Goal: Obtain resource: Download file/media

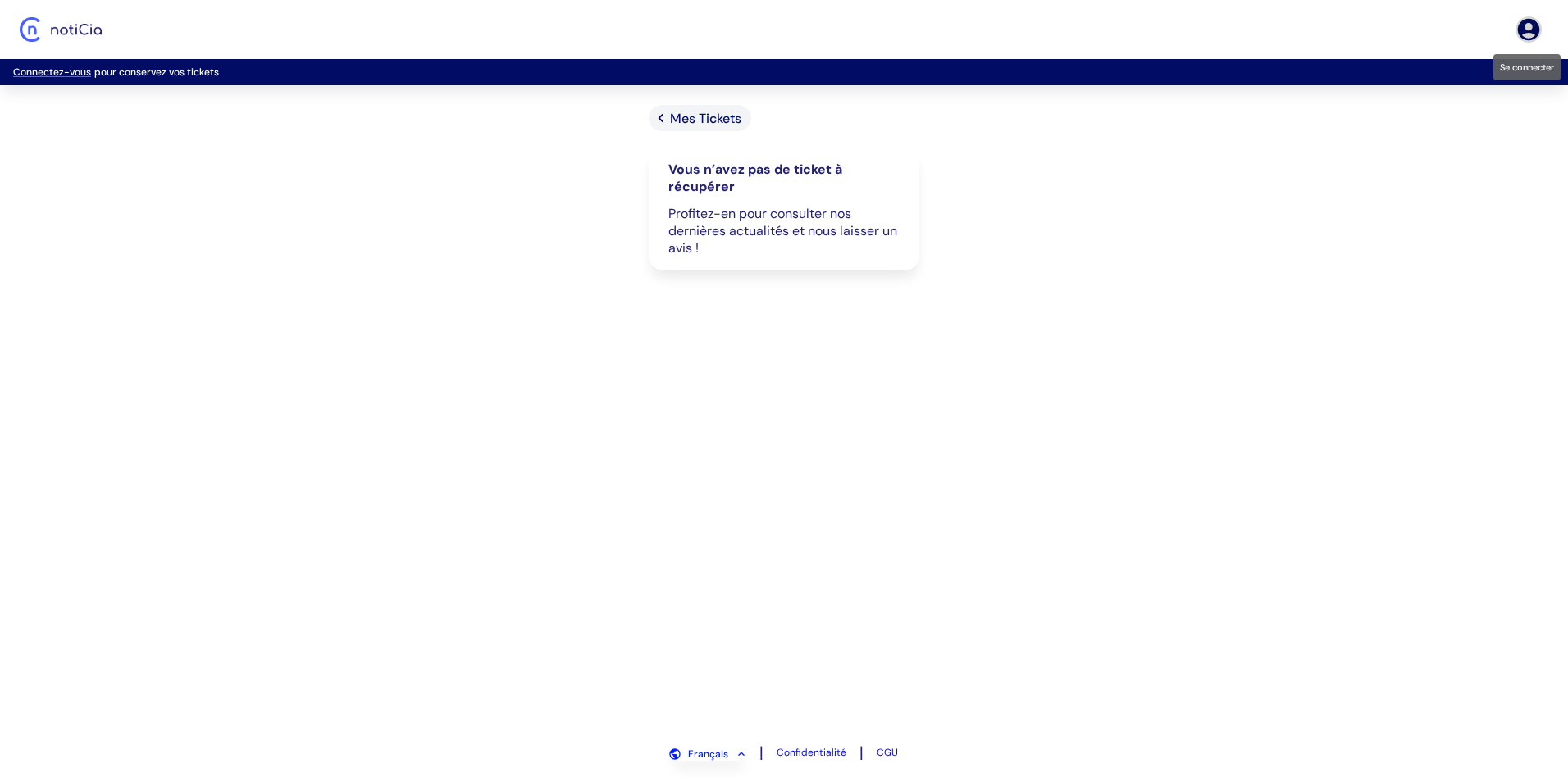
click at [1525, 26] on icon "Se connecter" at bounding box center [1528, 30] width 26 height 26
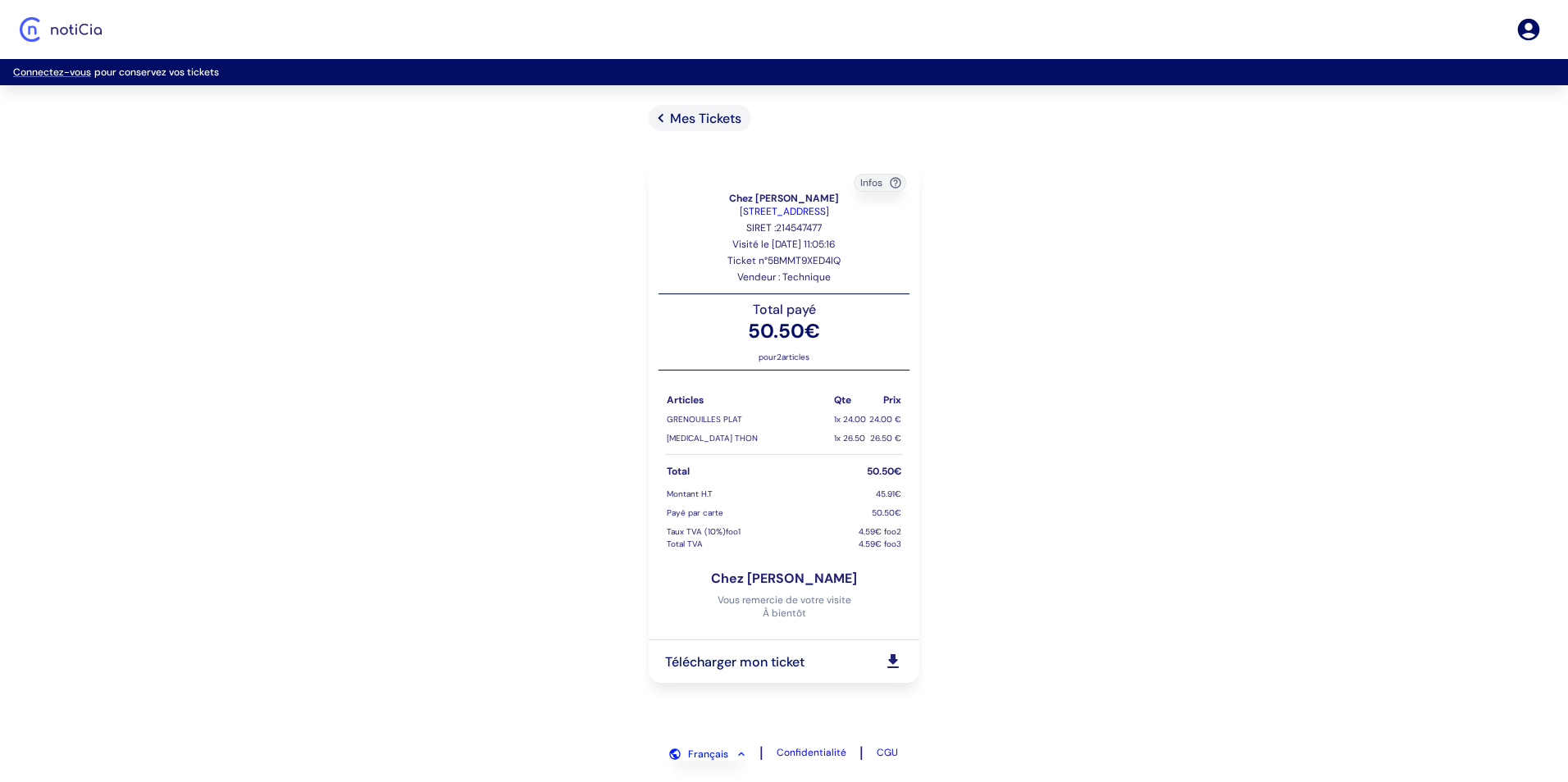
click at [890, 660] on icon at bounding box center [893, 661] width 12 height 14
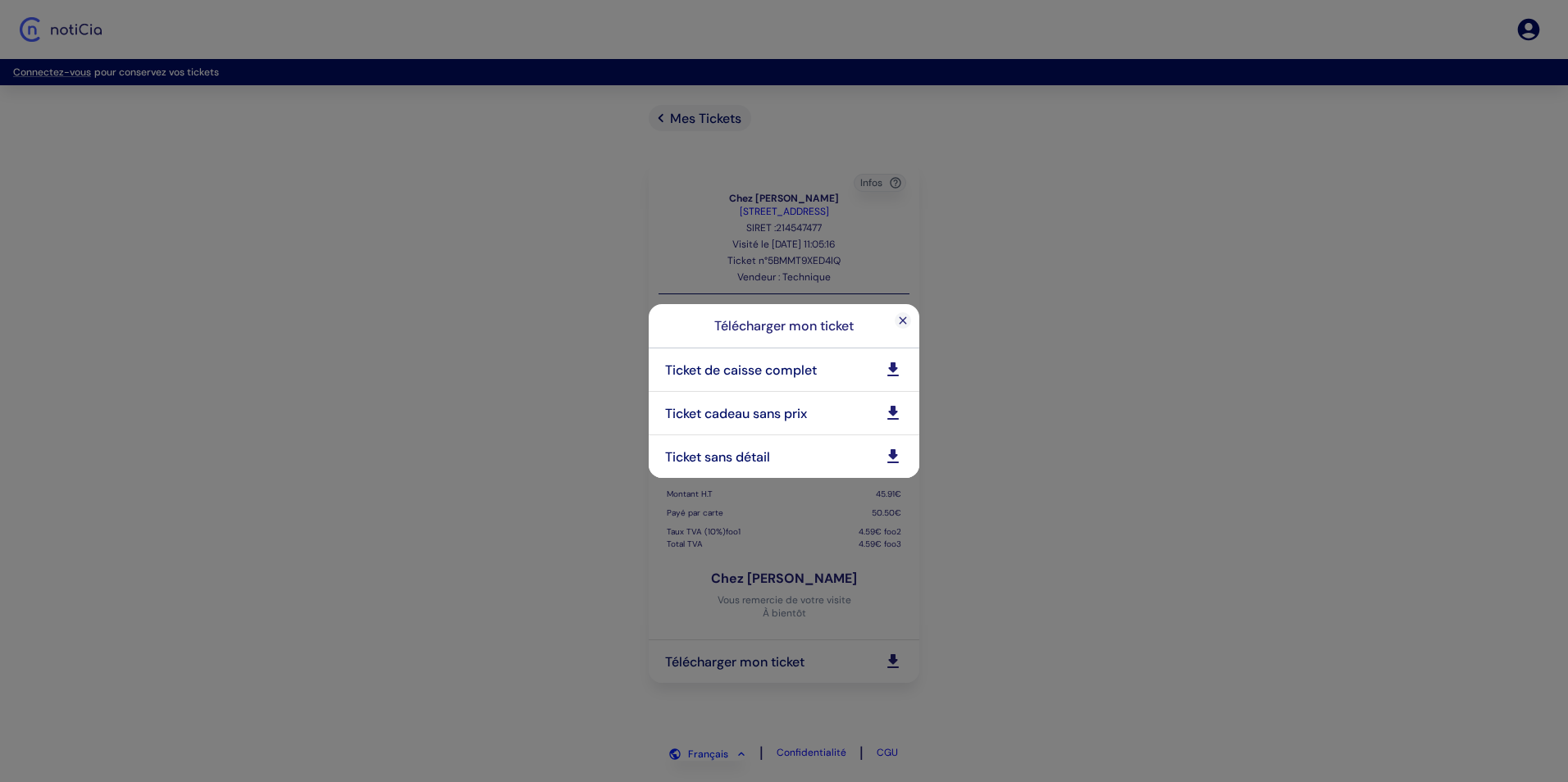
click at [892, 369] on icon at bounding box center [893, 369] width 12 height 14
click at [1051, 455] on div "Télécharger mon ticket Ticket de caisse complet Ticket cadeau sans prix Ticket …" at bounding box center [784, 391] width 1568 height 782
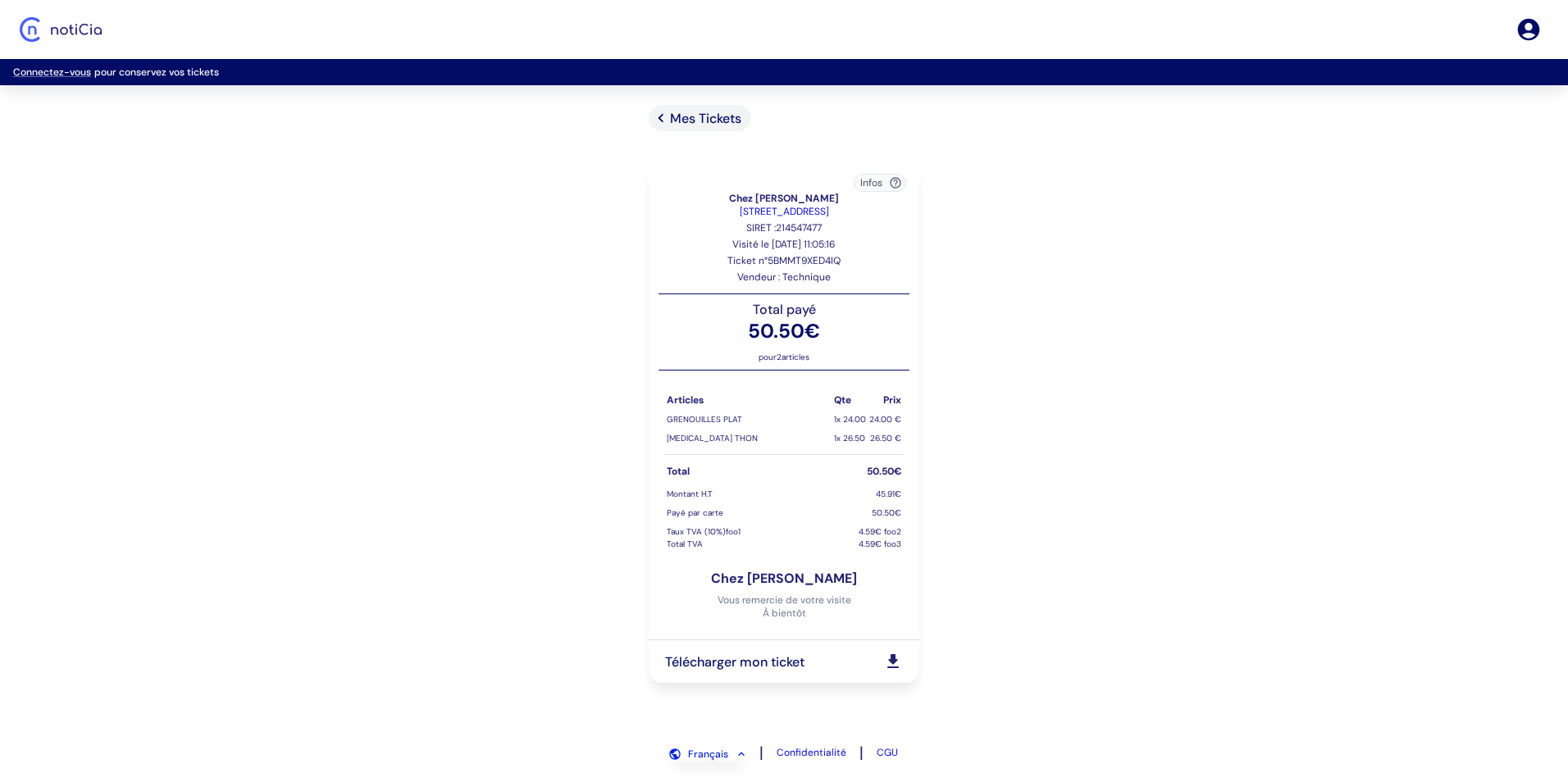
click at [898, 185] on icon "button" at bounding box center [895, 183] width 13 height 13
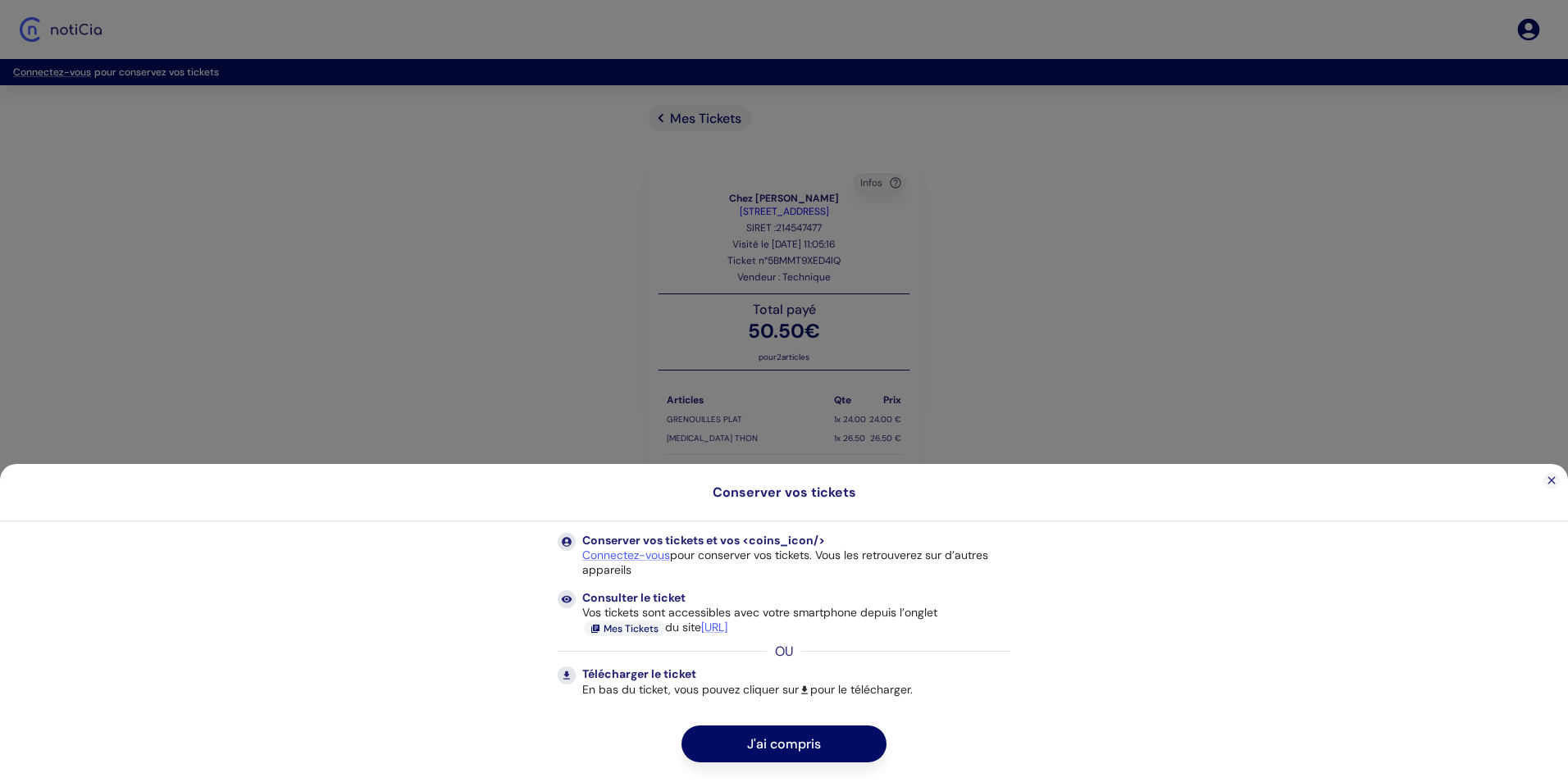
click at [1013, 299] on div at bounding box center [784, 391] width 1568 height 782
